Goal: Transaction & Acquisition: Purchase product/service

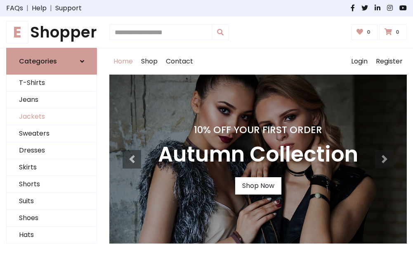
click at [52, 117] on link "Jackets" at bounding box center [52, 116] width 90 height 17
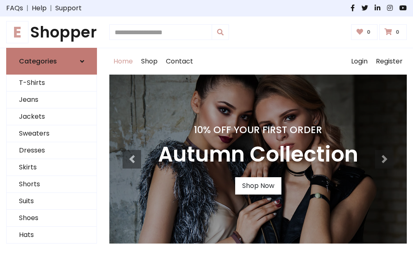
click at [52, 61] on h6 "Categories" at bounding box center [38, 61] width 38 height 8
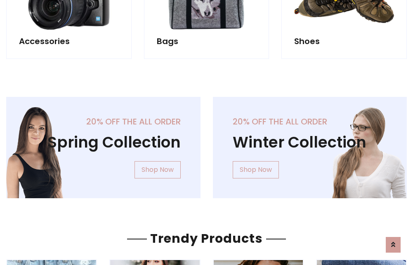
scroll to position [771, 0]
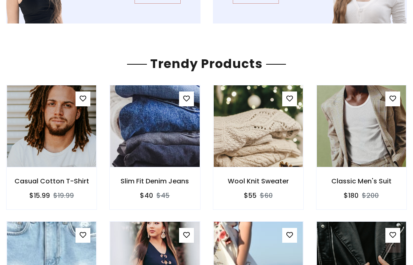
scroll to position [770, 0]
